Goal: Information Seeking & Learning: Learn about a topic

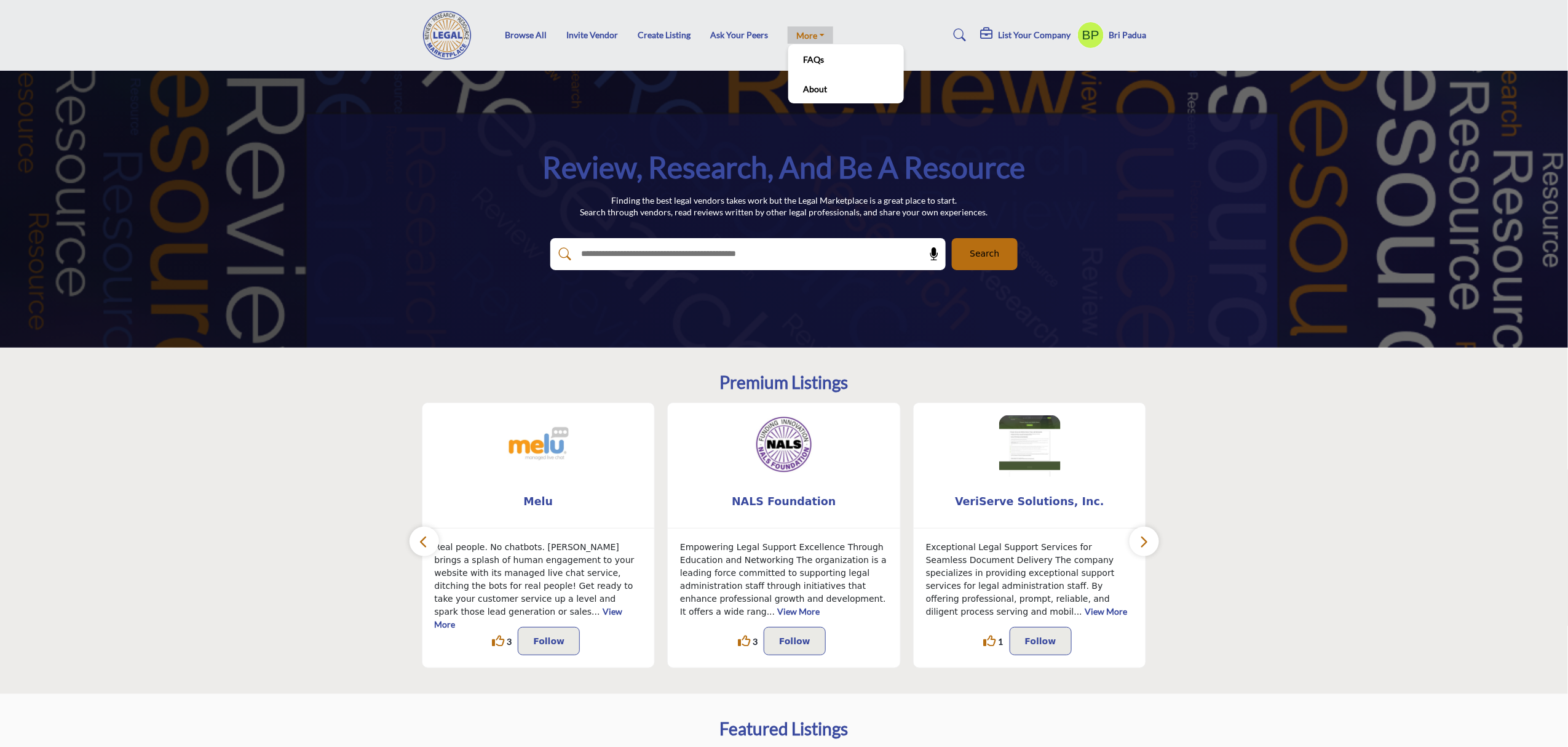
click at [822, 41] on link "More" at bounding box center [810, 34] width 46 height 17
click at [1434, 466] on section "Premium Listings Melu" at bounding box center [784, 521] width 1568 height 346
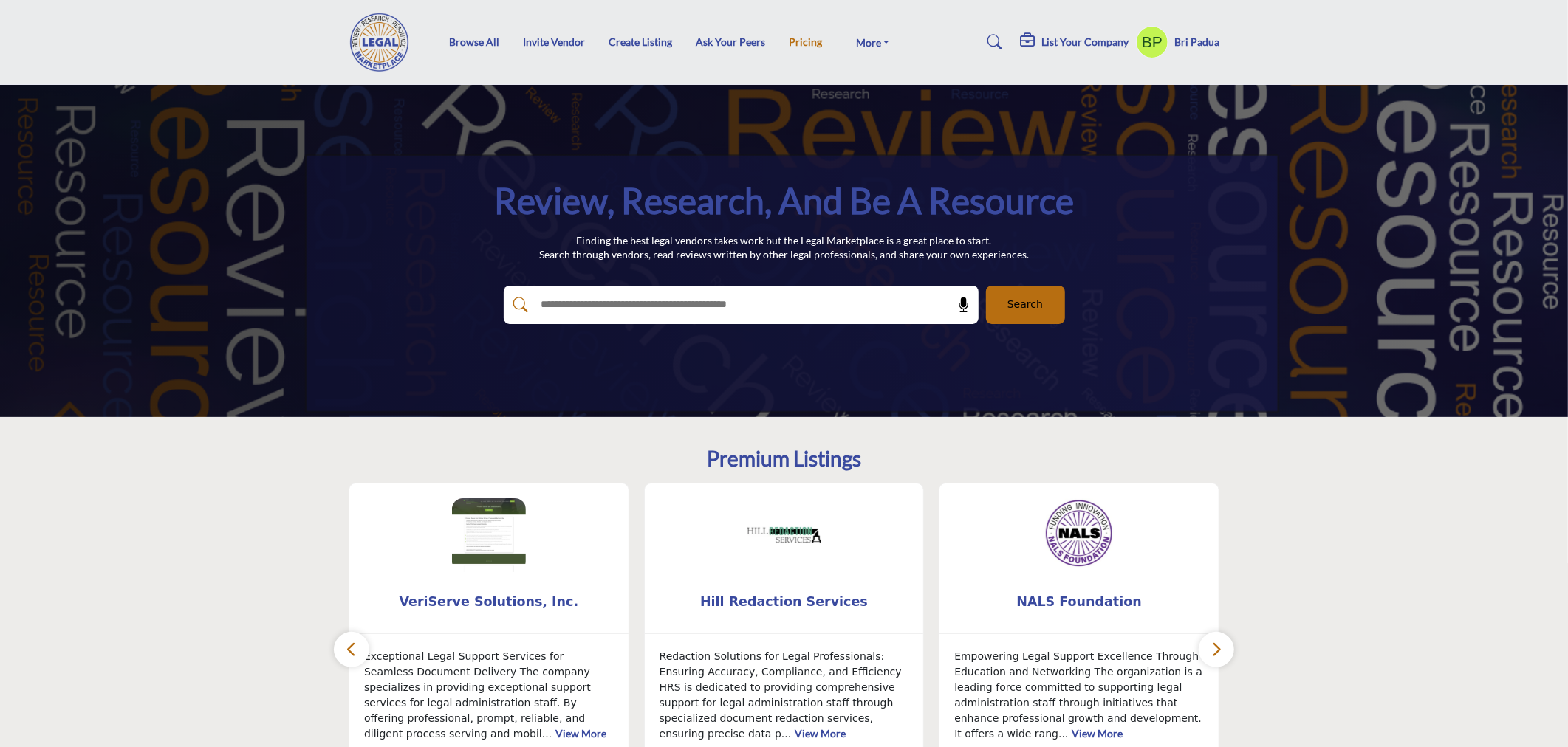
click at [815, 40] on link "Pricing" at bounding box center [805, 41] width 33 height 13
click at [791, 35] on link "Pricing" at bounding box center [805, 41] width 33 height 13
click at [796, 38] on link "Pricing" at bounding box center [805, 41] width 33 height 13
click at [806, 37] on link "Pricing" at bounding box center [805, 41] width 33 height 13
click at [798, 38] on link "Pricing" at bounding box center [805, 41] width 33 height 13
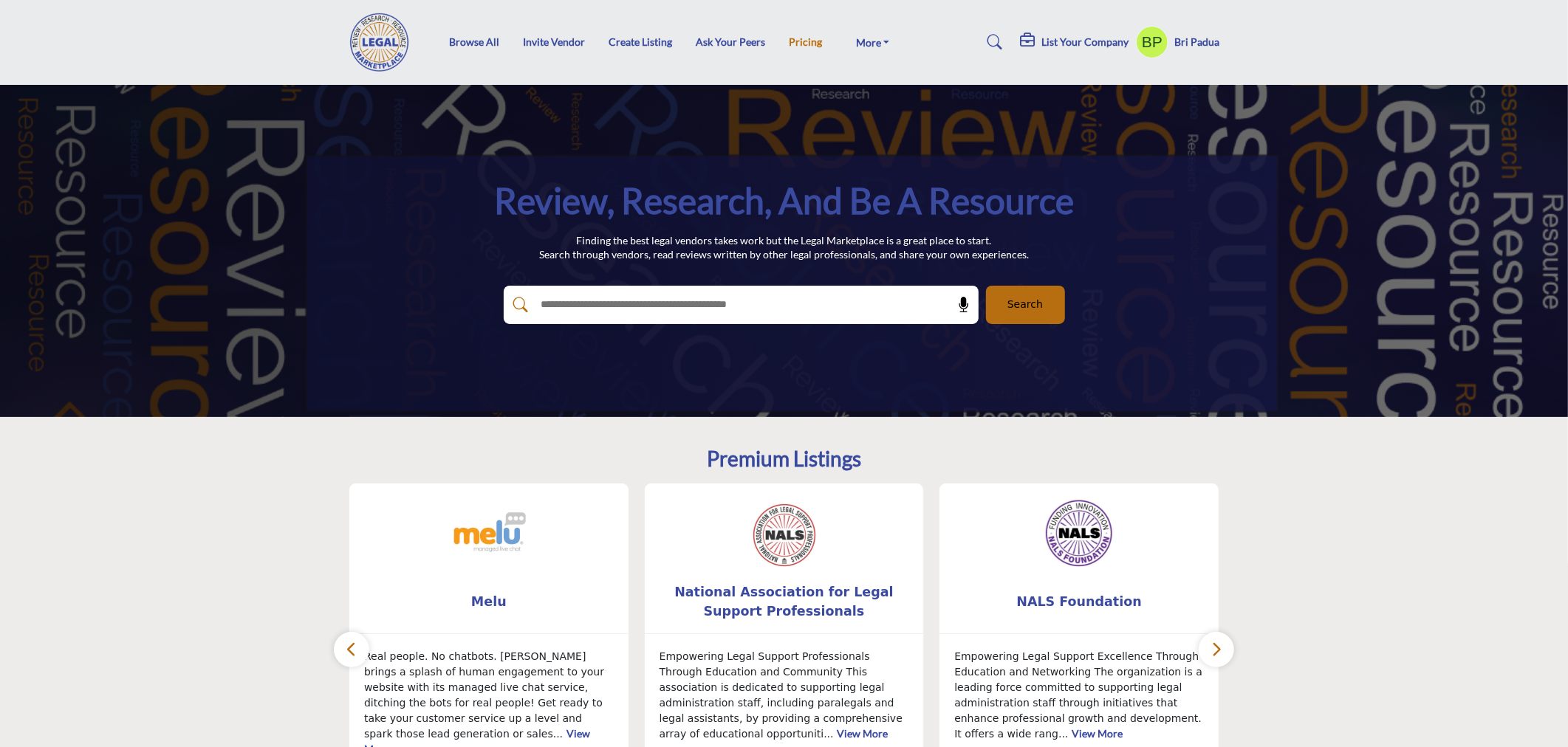
click at [791, 40] on link "Pricing" at bounding box center [805, 41] width 33 height 13
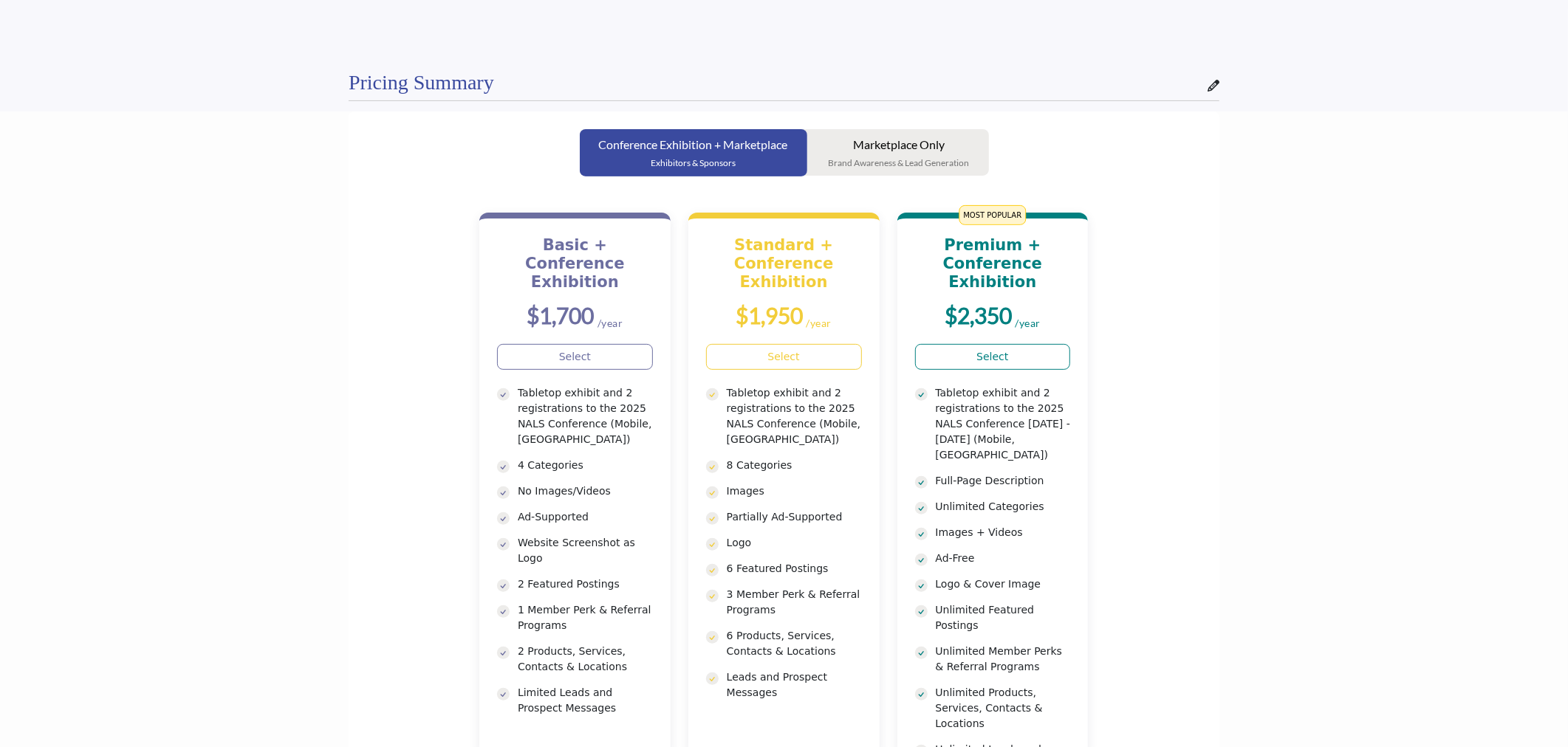
scroll to position [215, 0]
